Goal: Check status

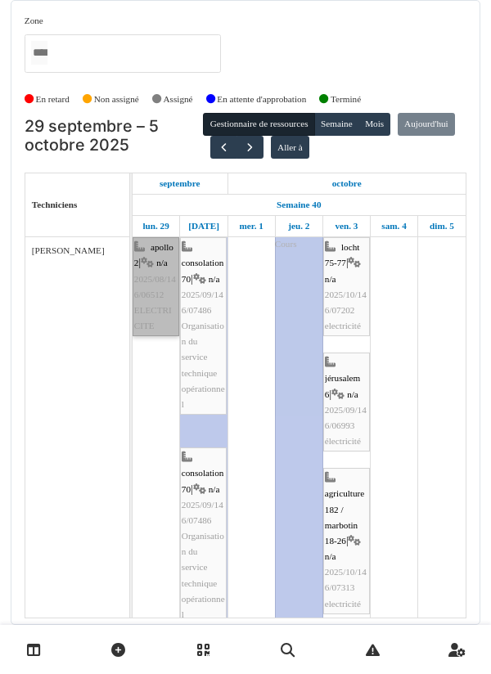
click at [146, 305] on link "apollo 2 | n/a 2025/08/146/06512 ELECTRICITE" at bounding box center [155, 286] width 47 height 99
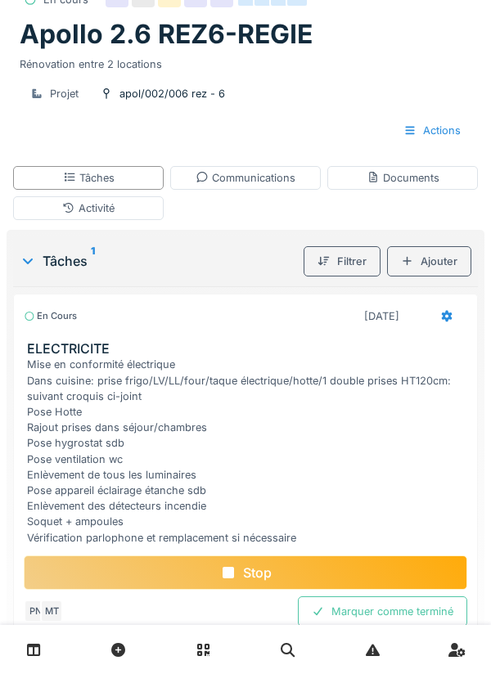
scroll to position [116, 0]
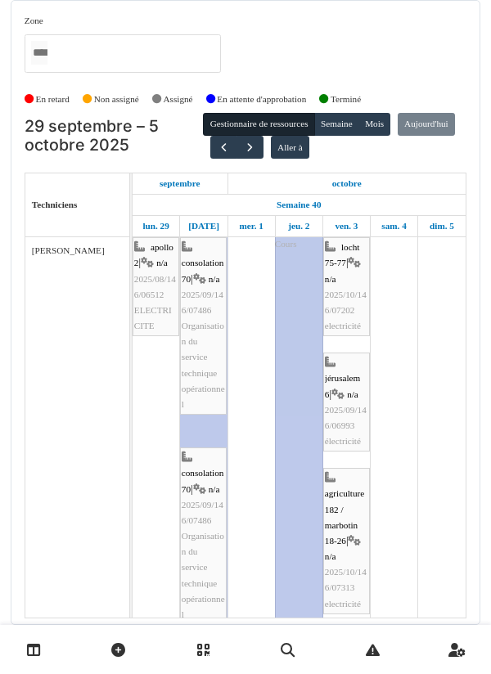
scroll to position [62, 0]
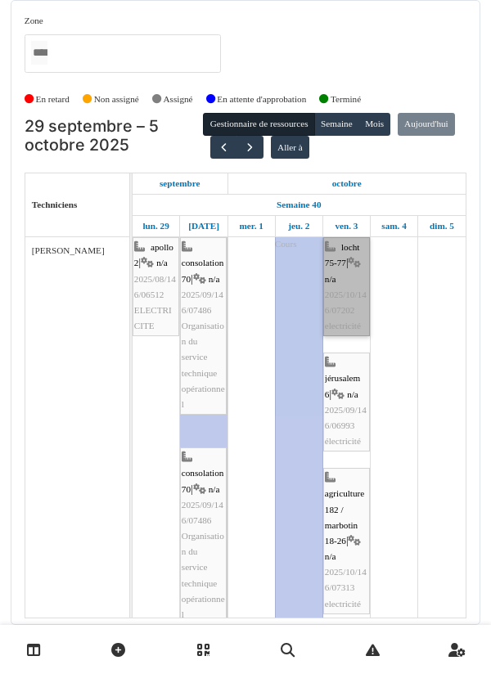
click at [346, 240] on link "locht 75-77 | n/a 2025/10/146/07202 electricité" at bounding box center [346, 286] width 47 height 99
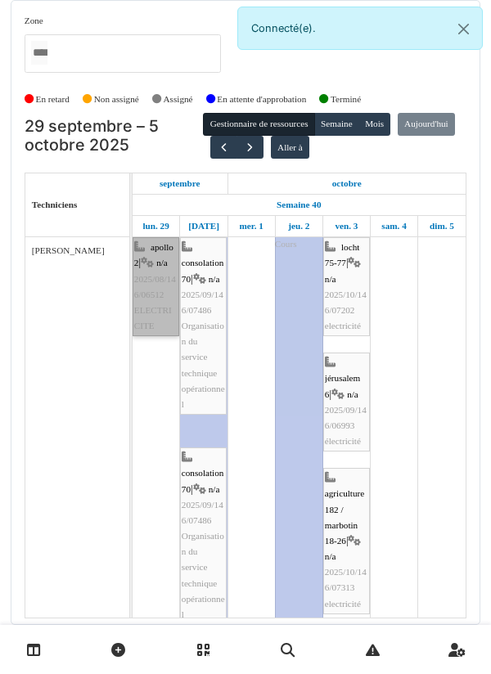
click at [155, 293] on link "apollo 2 | n/a 2025/08/146/06512 ELECTRICITE" at bounding box center [155, 286] width 47 height 99
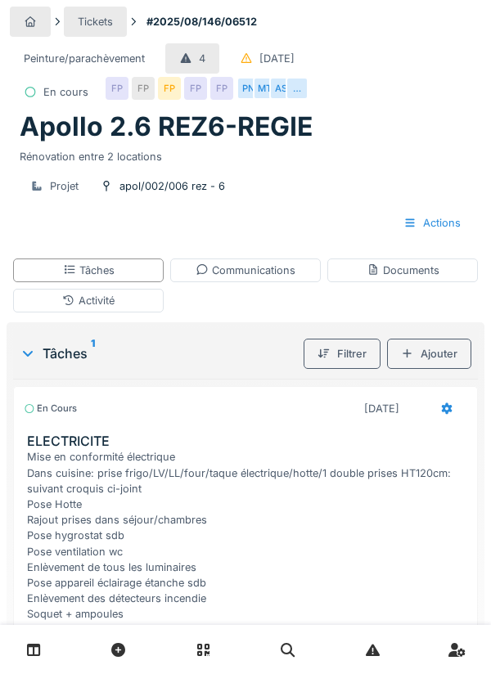
scroll to position [65, 0]
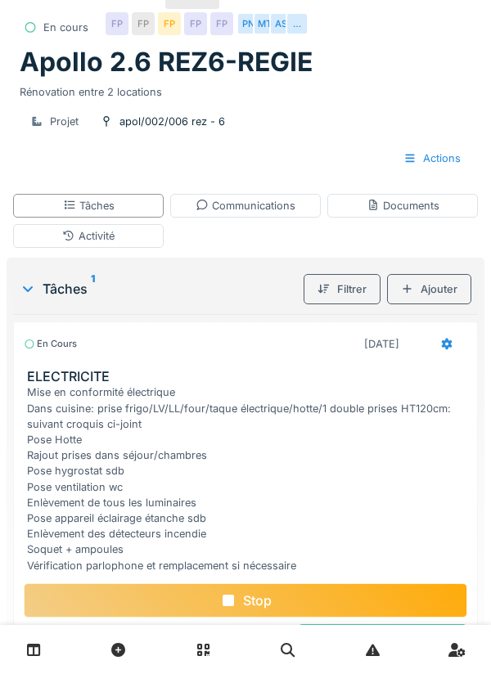
click at [111, 596] on div "Stop" at bounding box center [245, 600] width 443 height 34
